Goal: Task Accomplishment & Management: Use online tool/utility

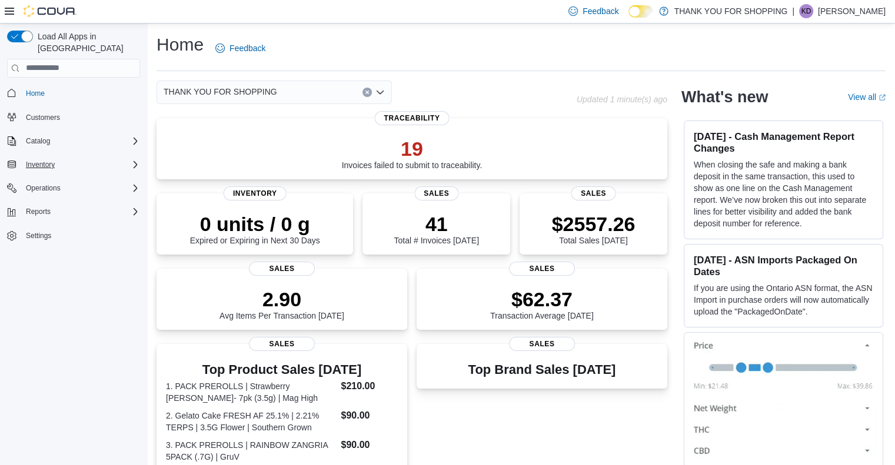
drag, startPoint x: 334, startPoint y: 0, endPoint x: 60, endPoint y: 152, distance: 313.6
click at [60, 158] on div "Inventory" at bounding box center [80, 165] width 119 height 14
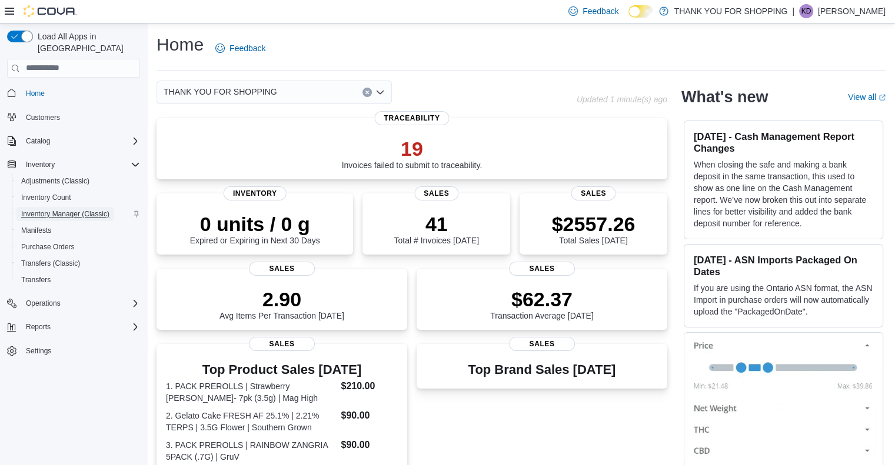
click at [52, 209] on span "Inventory Manager (Classic)" at bounding box center [65, 213] width 88 height 9
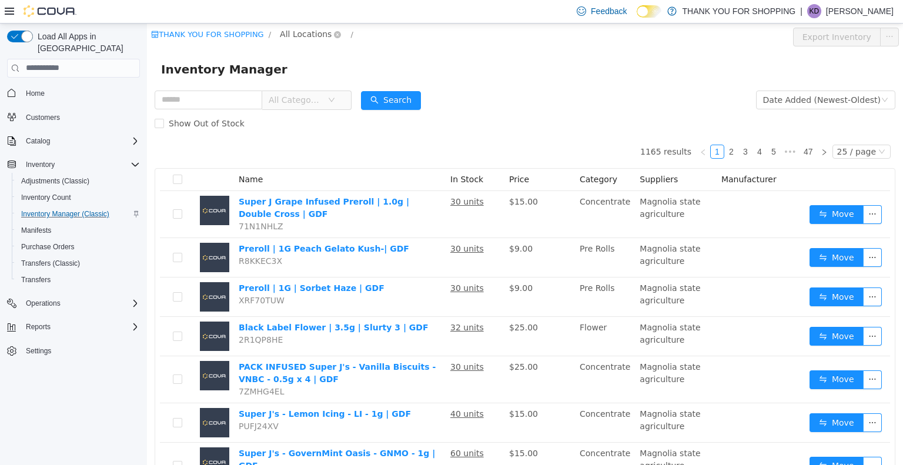
click at [296, 31] on span "All Locations" at bounding box center [306, 33] width 52 height 13
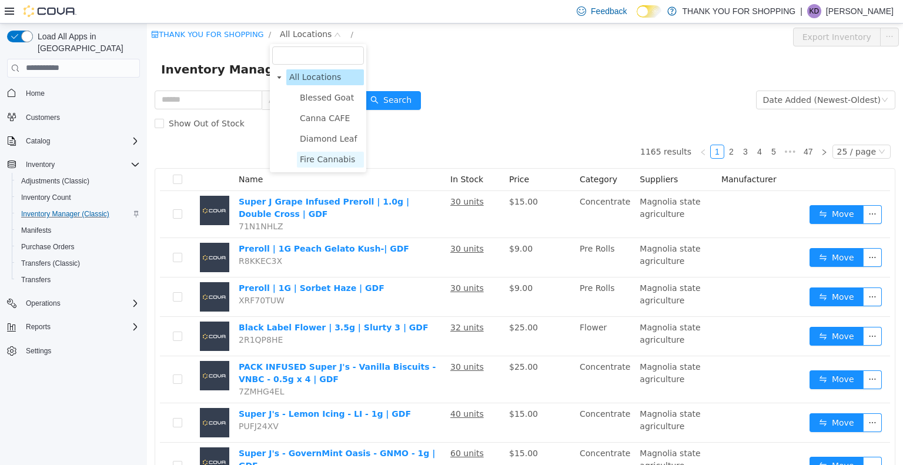
click at [306, 154] on span "Fire Cannabis" at bounding box center [327, 158] width 55 height 9
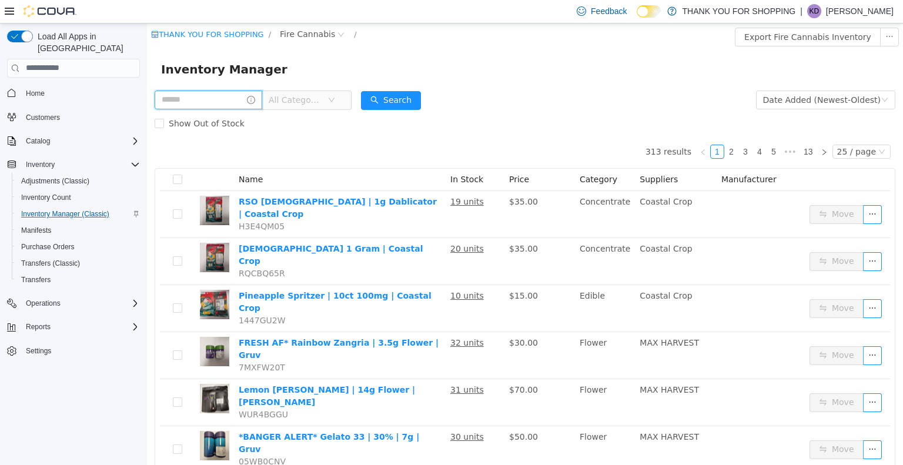
click at [228, 106] on input "text" at bounding box center [209, 99] width 108 height 19
type input "****"
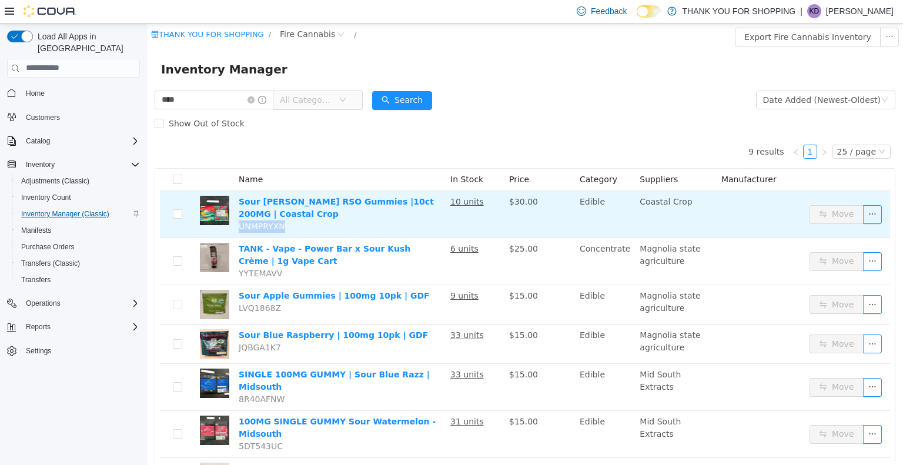
drag, startPoint x: 238, startPoint y: 226, endPoint x: 289, endPoint y: 225, distance: 51.8
click at [289, 225] on td "Sour [PERSON_NAME] RSO Gummies |10ct 200MG | Coastal Crop UNMPRYXN" at bounding box center [340, 214] width 212 height 47
copy span "UNMPRYXN"
drag, startPoint x: 236, startPoint y: 195, endPoint x: 386, endPoint y: 207, distance: 151.0
click at [386, 207] on td "Sour [PERSON_NAME] RSO Gummies |10ct 200MG | Coastal Crop UNMPRYXN" at bounding box center [340, 214] width 212 height 47
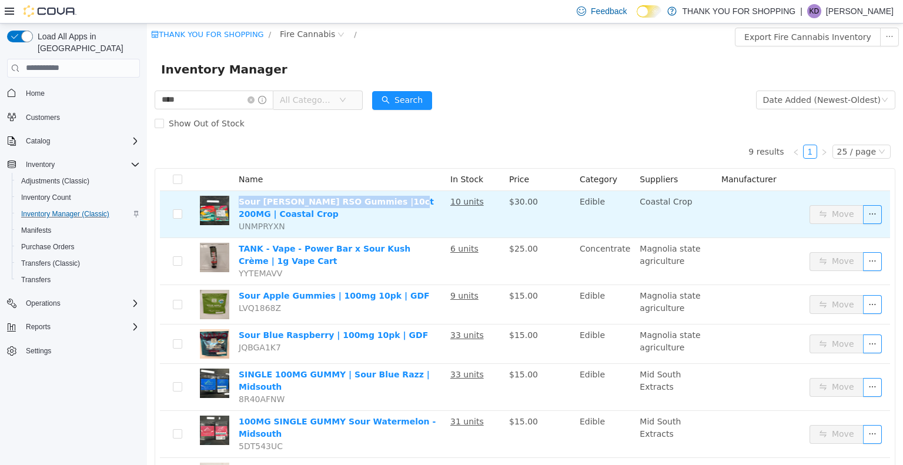
copy link "Sour [PERSON_NAME] RSO Gummies |10ct 200MG"
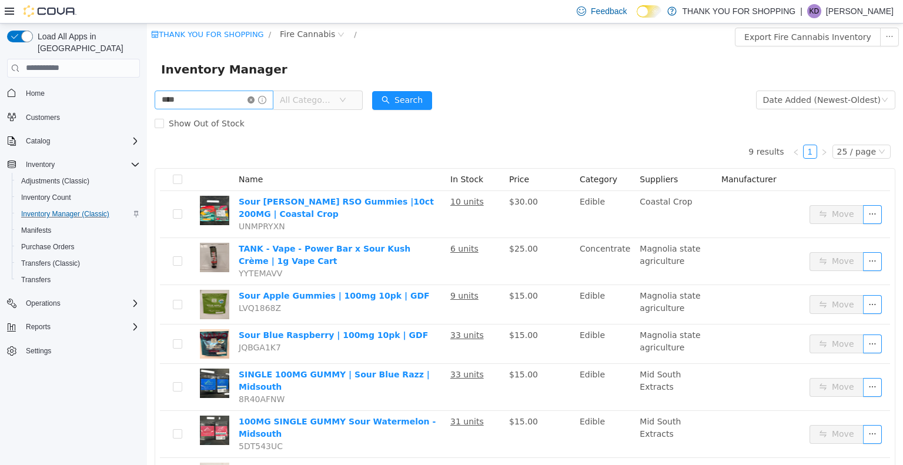
click at [255, 101] on icon "icon: close-circle" at bounding box center [251, 99] width 7 height 7
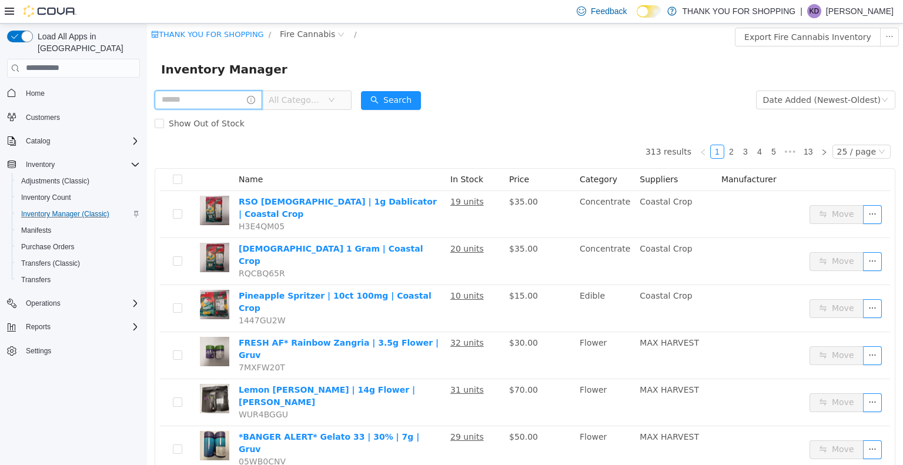
click at [239, 104] on input "text" at bounding box center [209, 99] width 108 height 19
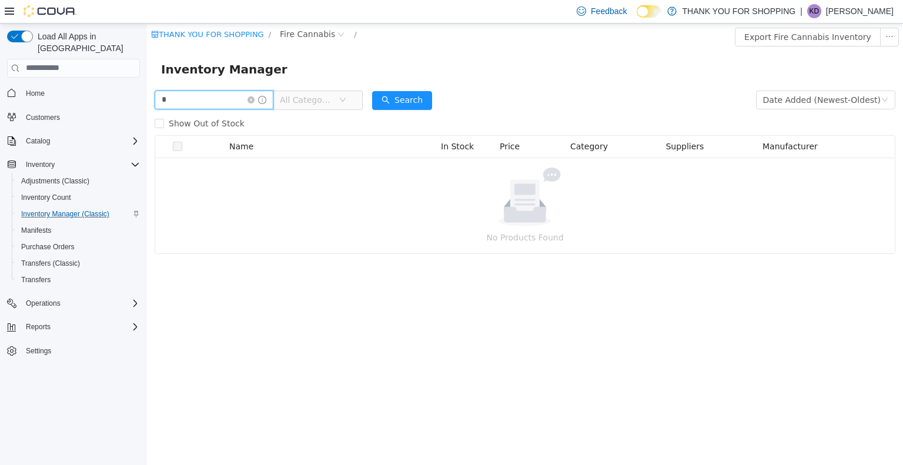
type input "*"
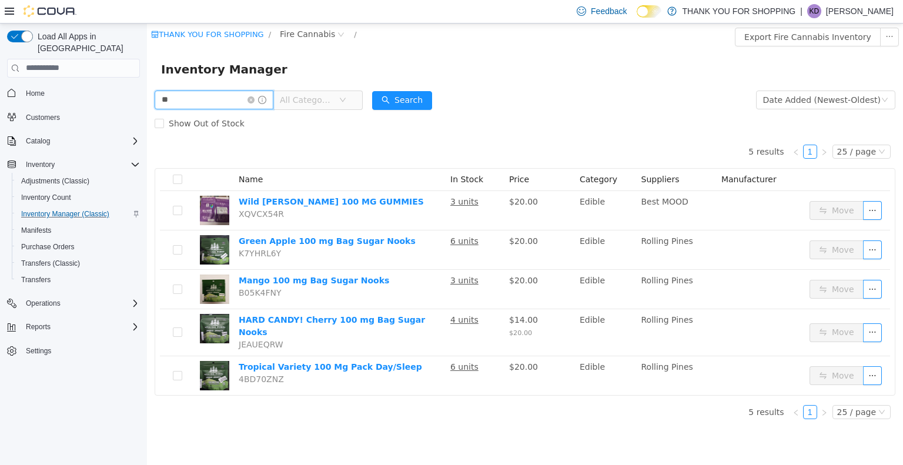
type input "*"
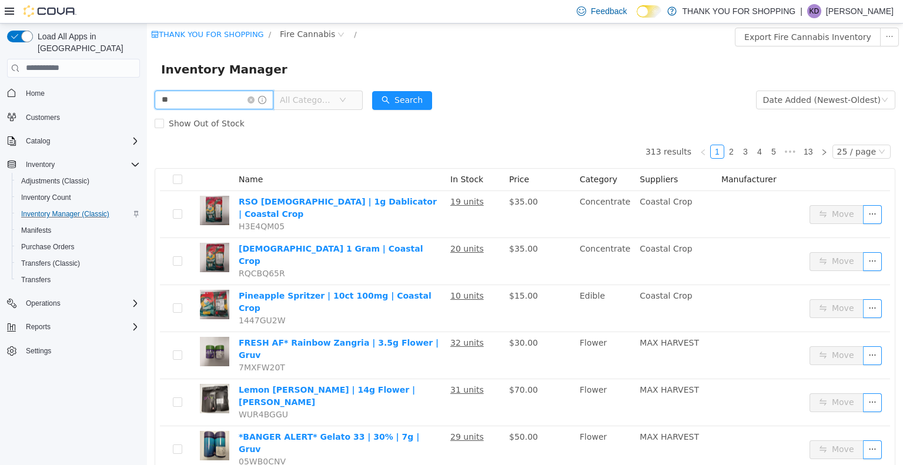
type input "*"
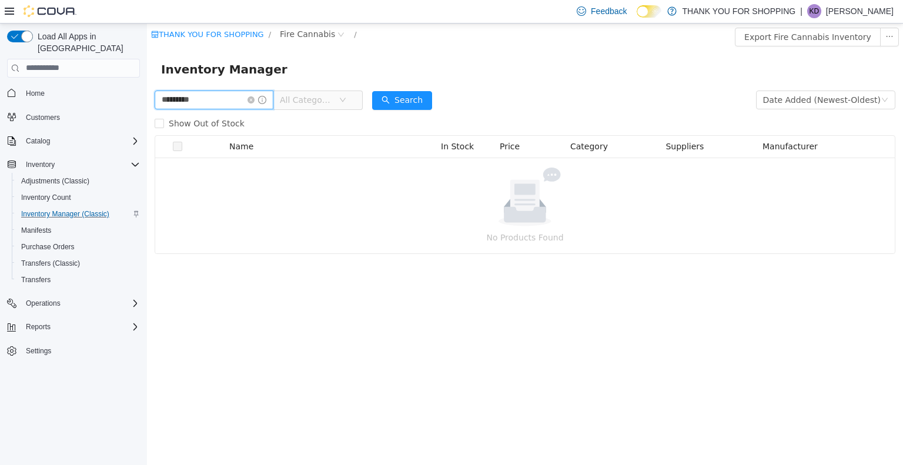
type input "*********"
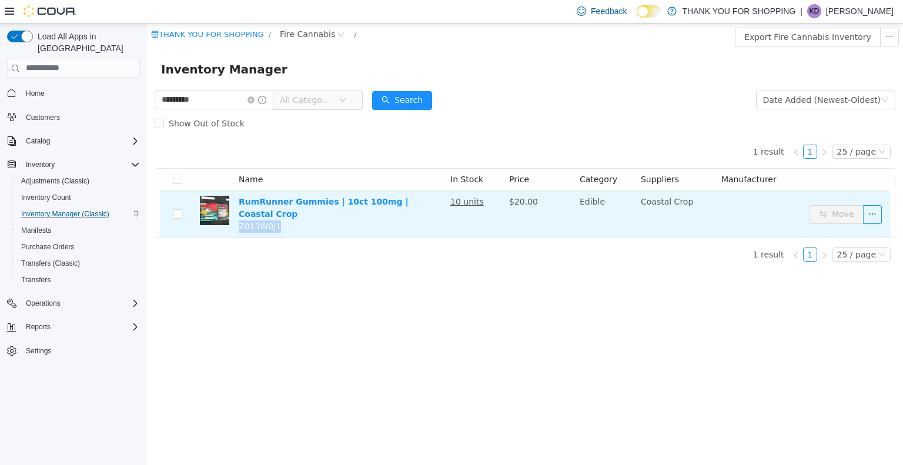
drag, startPoint x: 280, startPoint y: 215, endPoint x: 236, endPoint y: 217, distance: 43.6
click at [236, 217] on td "RumRunner Gummies | 10ct 100mg | Coastal Crop Z013W0J1" at bounding box center [340, 214] width 212 height 46
copy span "Z013W0J1"
drag, startPoint x: 236, startPoint y: 202, endPoint x: 372, endPoint y: 203, distance: 135.3
click at [372, 203] on td "RumRunner Gummies | 10ct 100mg | Coastal Crop Z013W0J1" at bounding box center [340, 214] width 212 height 46
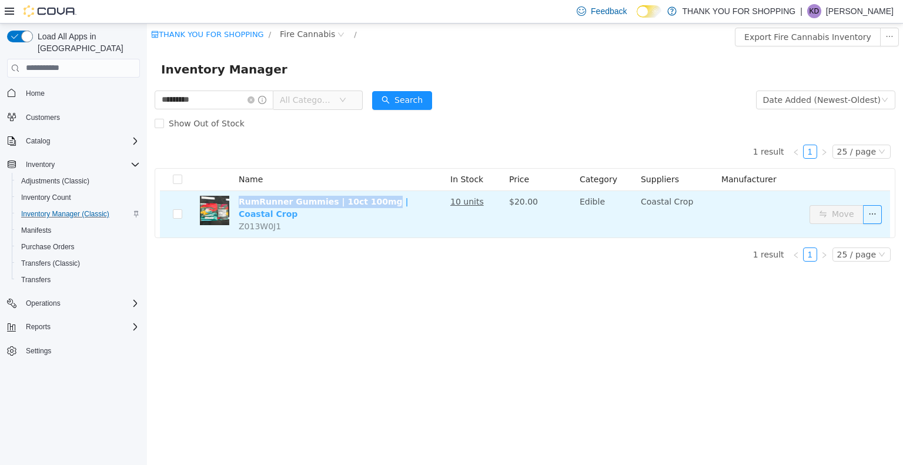
copy link "RumRunner Gummies | 10ct 100mg"
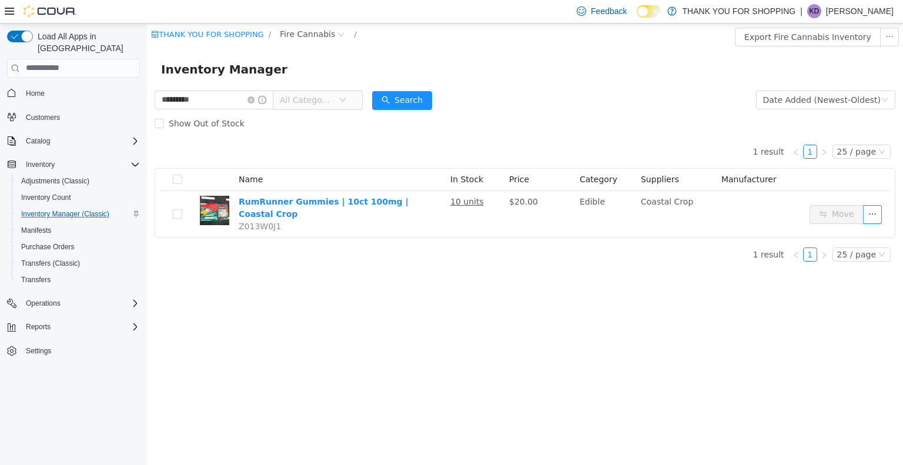
click at [266, 102] on span at bounding box center [257, 99] width 19 height 8
click at [255, 101] on icon "icon: close-circle" at bounding box center [251, 99] width 7 height 7
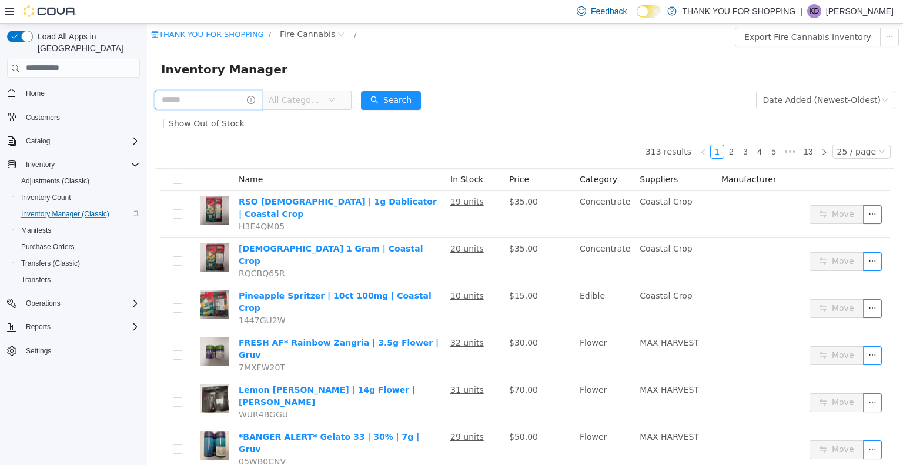
click at [221, 98] on input "text" at bounding box center [209, 99] width 108 height 19
type input "*****"
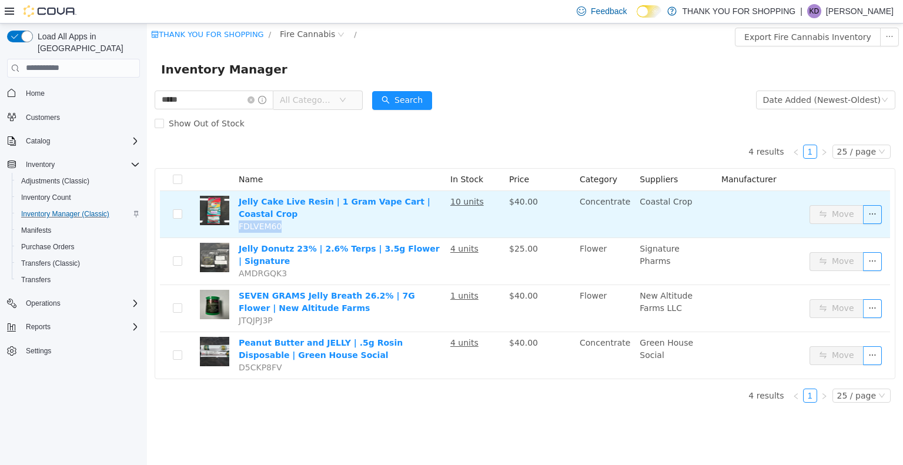
drag, startPoint x: 238, startPoint y: 219, endPoint x: 279, endPoint y: 218, distance: 40.6
click at [279, 218] on td "Jelly Cake Live Resin | 1 Gram Vape Cart | Coastal Crop FDLVEM60" at bounding box center [340, 214] width 212 height 47
copy span "FDLVEM60"
drag, startPoint x: 235, startPoint y: 196, endPoint x: 315, endPoint y: 202, distance: 80.2
click at [315, 202] on td "Jelly Cake Live Resin | 1 Gram Vape Cart | Coastal Crop FDLVEM60" at bounding box center [340, 214] width 212 height 47
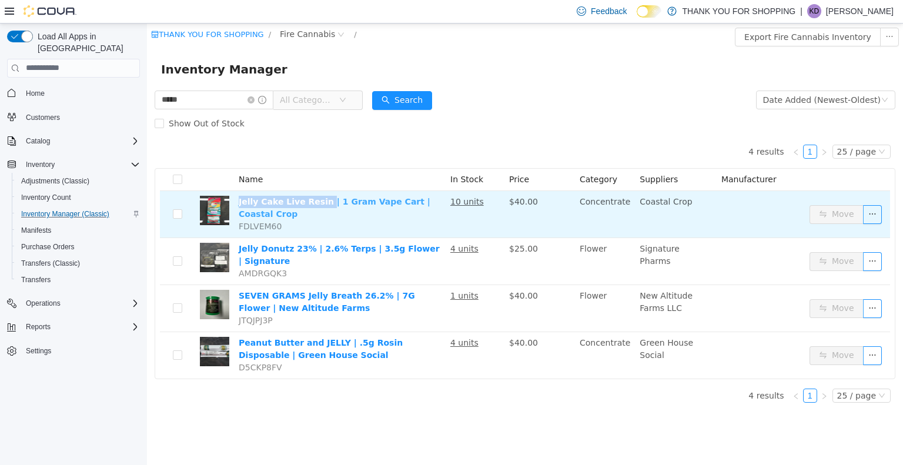
copy link "Jelly Cake Live Resin"
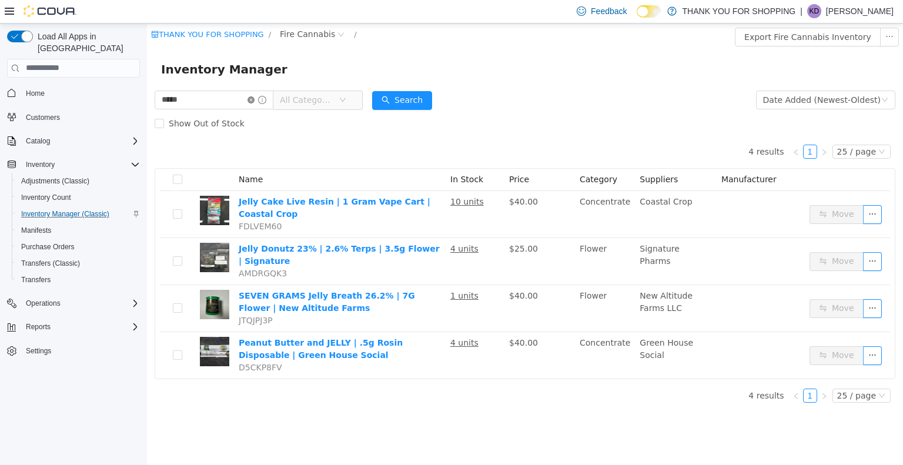
click at [255, 97] on icon "icon: close-circle" at bounding box center [251, 99] width 7 height 7
